Goal: Transaction & Acquisition: Purchase product/service

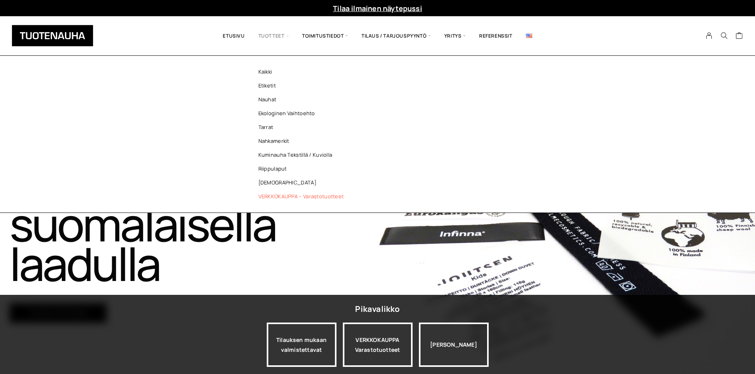
click at [287, 197] on link "VERKKOKAUPPA – Varastotuotteet" at bounding box center [303, 197] width 115 height 14
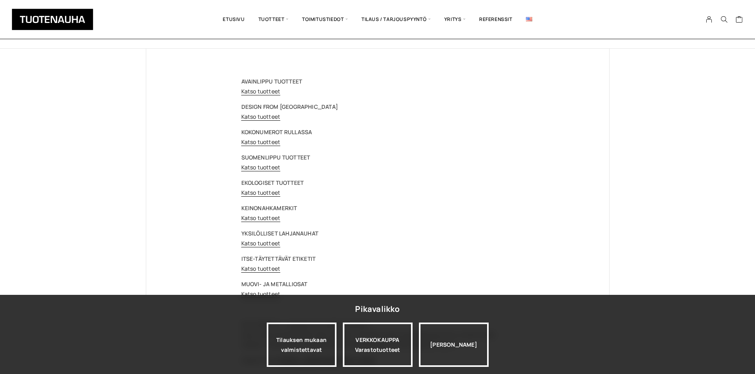
scroll to position [79, 0]
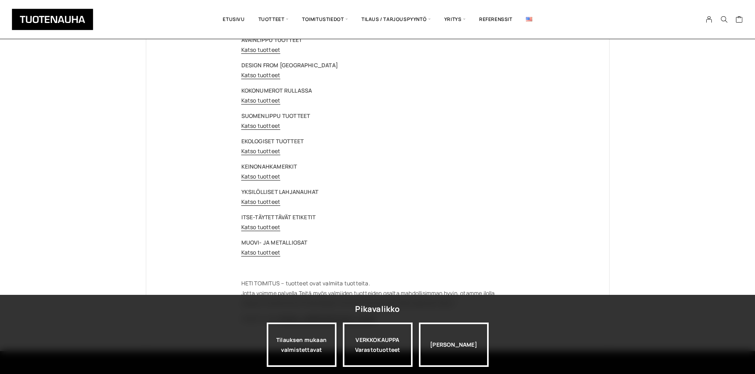
click at [253, 232] on div "AVAINLIPPU TUOTTEET Katso tuotteet DESIGN FROM FINLAND Katso tuotteet KOKONUMER…" at bounding box center [377, 179] width 273 height 289
click at [254, 227] on link "Katso tuotteet" at bounding box center [260, 227] width 39 height 8
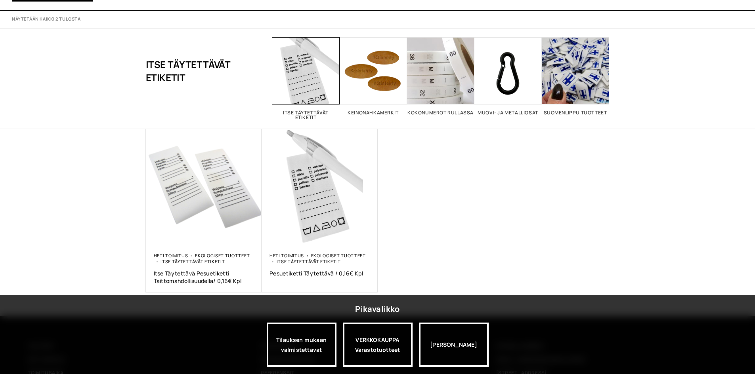
scroll to position [79, 0]
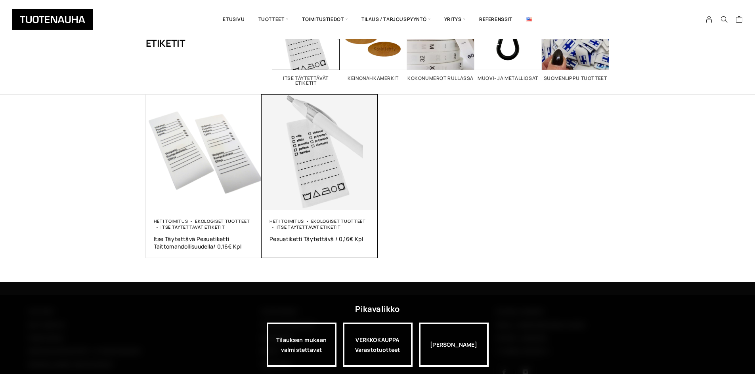
click at [302, 149] on img at bounding box center [319, 153] width 116 height 116
